Goal: Find contact information: Find contact information

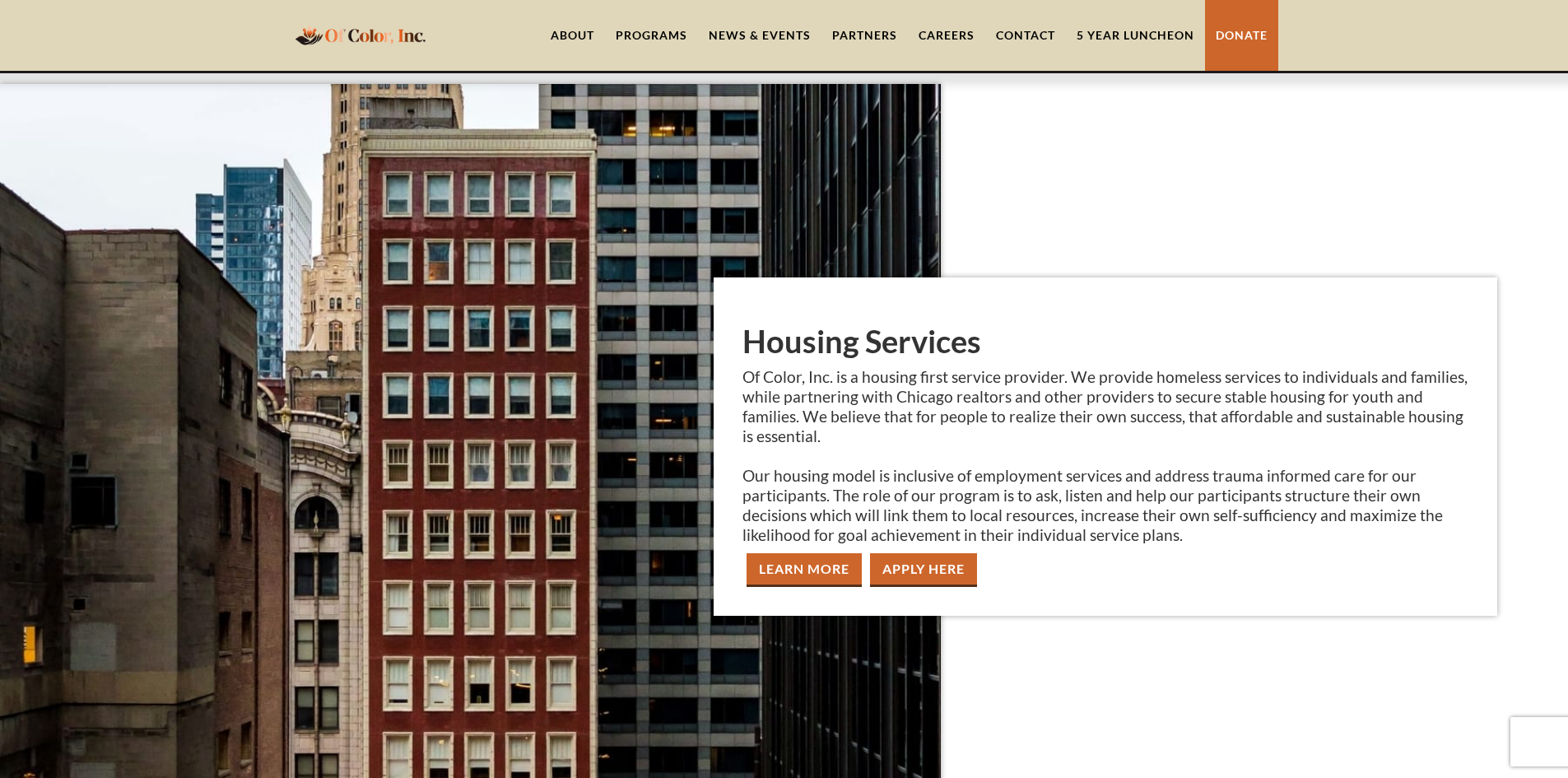
scroll to position [2718, 0]
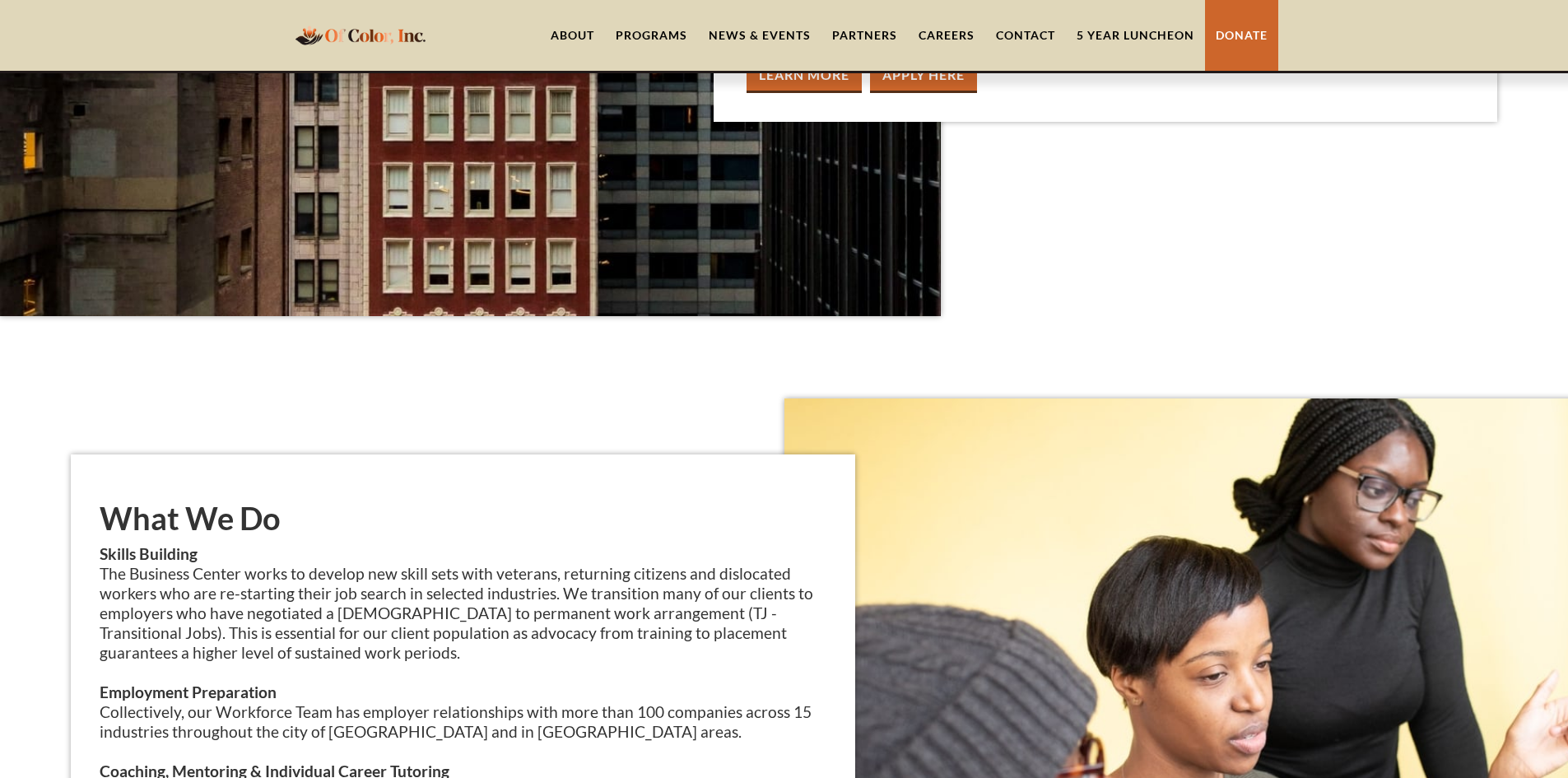
click at [1010, 23] on link "Contact" at bounding box center [1026, 35] width 81 height 71
click at [1009, 33] on link "Contact" at bounding box center [1026, 35] width 81 height 71
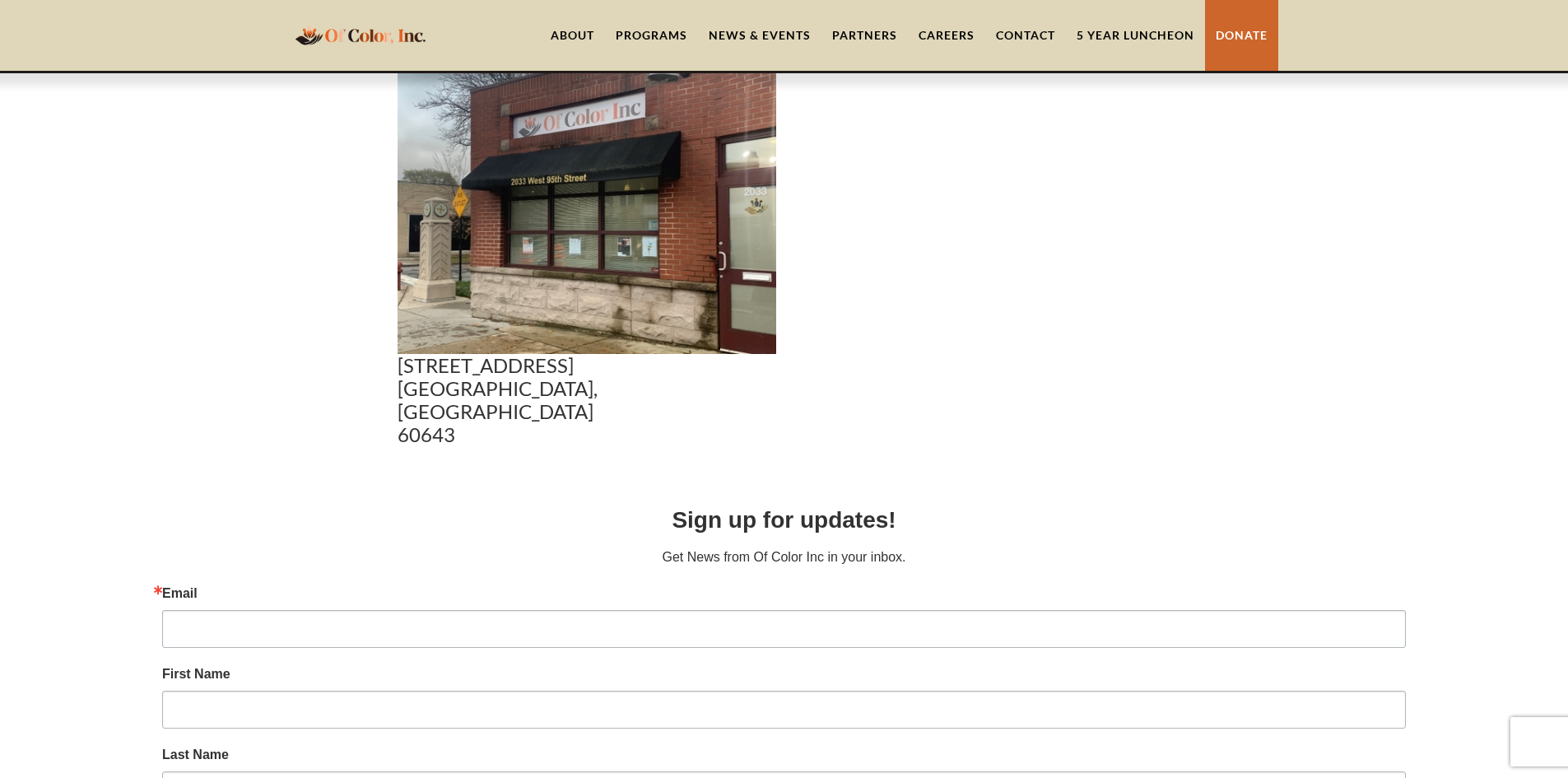
scroll to position [988, 0]
